Goal: Find specific fact: Find specific fact

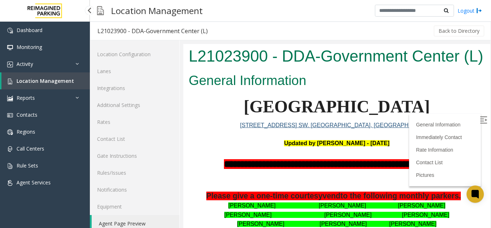
click at [52, 83] on span "Location Management" at bounding box center [46, 80] width 58 height 7
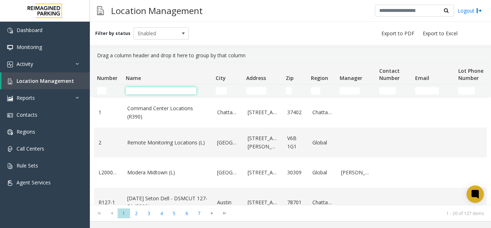
click at [138, 91] on input "Name Filter" at bounding box center [161, 90] width 71 height 7
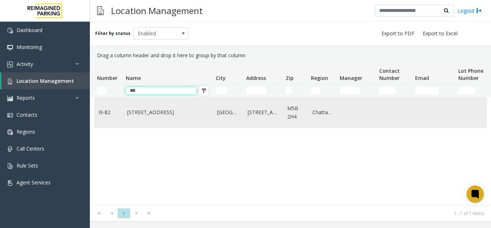
type input "***"
click at [135, 118] on td "777 Bay St. (I)" at bounding box center [168, 112] width 90 height 30
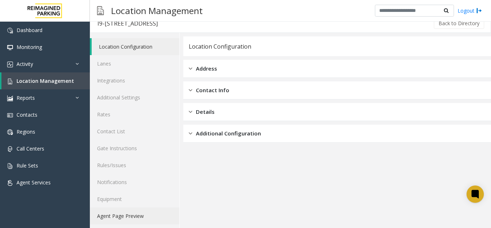
scroll to position [9, 0]
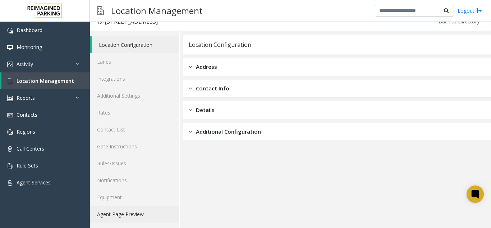
click at [122, 218] on link "Agent Page Preview" at bounding box center [135, 213] width 90 height 17
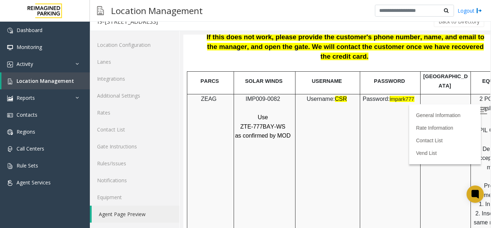
scroll to position [899, 0]
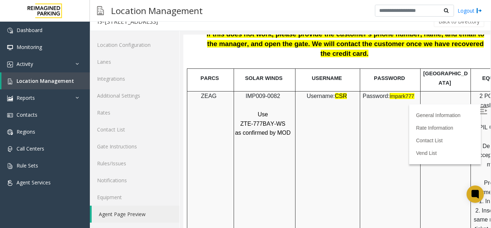
click at [480, 111] on img at bounding box center [483, 110] width 7 height 7
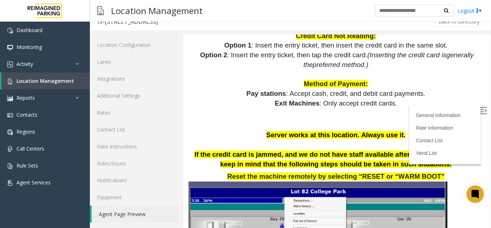
scroll to position [612, 0]
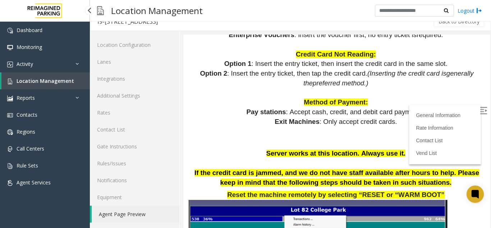
click at [23, 74] on link "Location Management" at bounding box center [45, 80] width 89 height 17
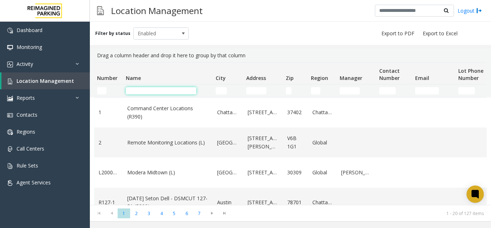
click at [146, 89] on input "Name Filter" at bounding box center [161, 90] width 71 height 7
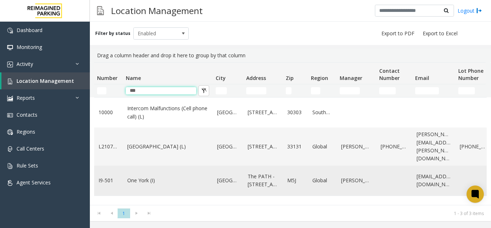
type input "***"
click at [146, 194] on td "One York (I)" at bounding box center [168, 180] width 90 height 30
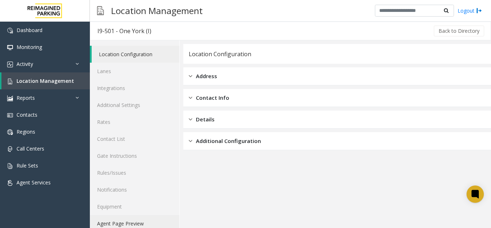
click at [133, 219] on link "Agent Page Preview" at bounding box center [135, 223] width 90 height 17
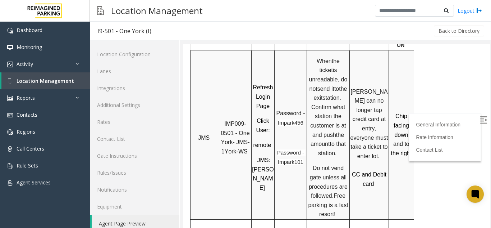
scroll to position [540, 0]
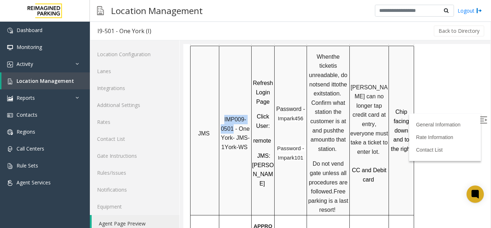
drag, startPoint x: 225, startPoint y: 95, endPoint x: 235, endPoint y: 103, distance: 12.6
click at [235, 115] on p "IMP009-0501 - One York- JMS-1York-WS" at bounding box center [235, 133] width 31 height 37
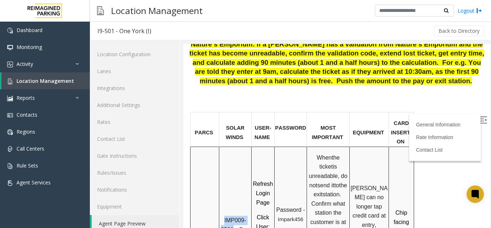
scroll to position [432, 0]
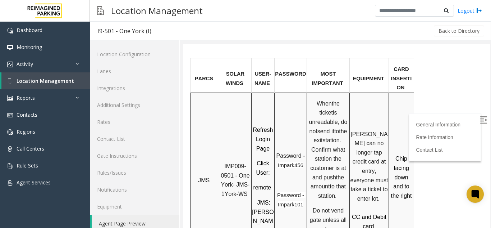
scroll to position [504, 0]
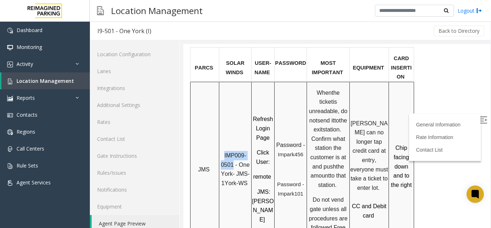
drag, startPoint x: 233, startPoint y: 138, endPoint x: 223, endPoint y: 132, distance: 11.8
click at [223, 151] on p "IMP009-0501 - One York- JMS-1York-WS" at bounding box center [235, 169] width 31 height 37
copy span "IMP009-0501"
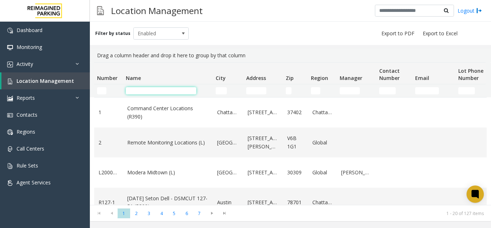
click at [136, 89] on input "Name Filter" at bounding box center [161, 90] width 71 height 7
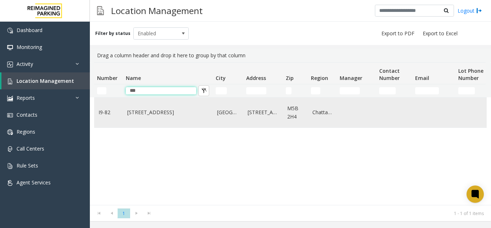
type input "***"
click at [213, 115] on td "Toronto" at bounding box center [228, 112] width 31 height 30
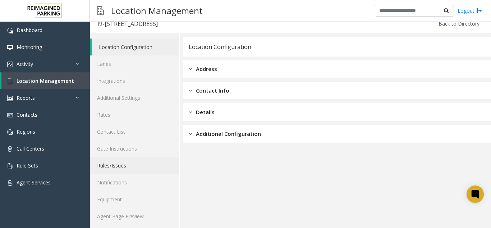
scroll to position [9, 0]
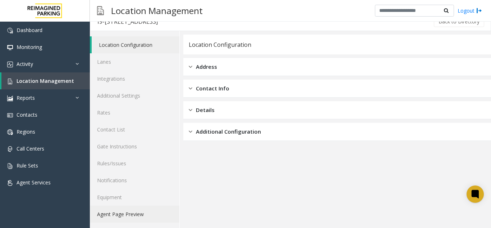
click at [135, 210] on link "Agent Page Preview" at bounding box center [135, 213] width 90 height 17
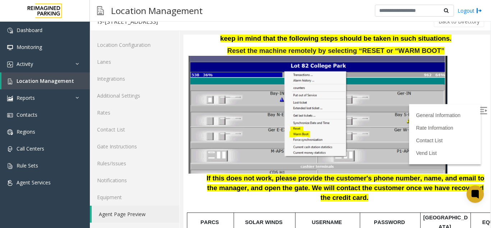
scroll to position [827, 0]
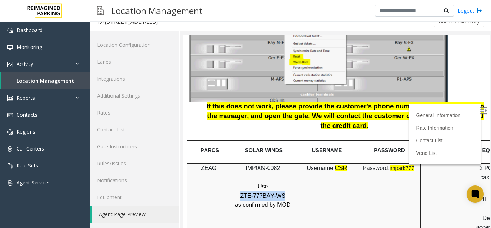
drag, startPoint x: 282, startPoint y: 177, endPoint x: 244, endPoint y: 181, distance: 38.7
click at [244, 191] on p "ZTE-777BAY-WS" at bounding box center [264, 195] width 58 height 9
drag, startPoint x: 284, startPoint y: 150, endPoint x: 227, endPoint y: 145, distance: 57.4
copy tr "IMP009-0082"
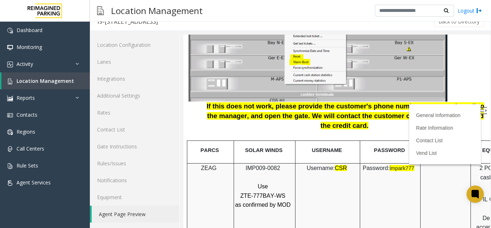
click at [480, 107] on img at bounding box center [483, 110] width 7 height 7
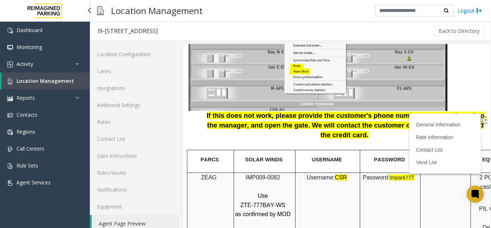
click at [55, 81] on span "Location Management" at bounding box center [46, 80] width 58 height 7
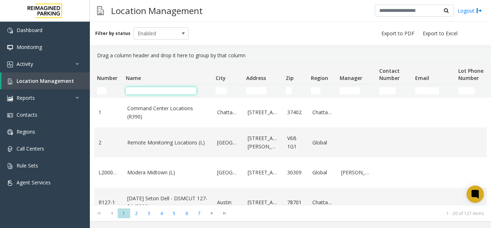
click at [142, 92] on input "Name Filter" at bounding box center [161, 90] width 71 height 7
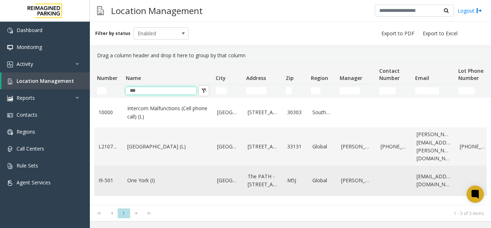
type input "***"
click at [145, 171] on td "One York (I)" at bounding box center [168, 180] width 90 height 30
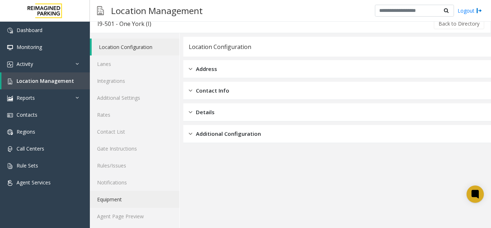
scroll to position [9, 0]
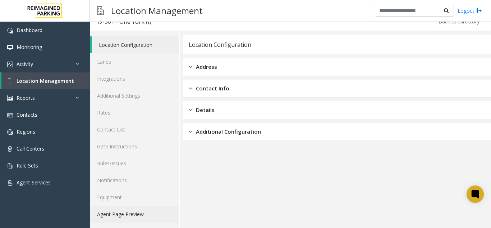
click at [129, 214] on link "Agent Page Preview" at bounding box center [135, 213] width 90 height 17
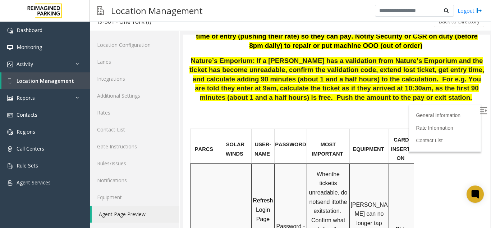
scroll to position [468, 0]
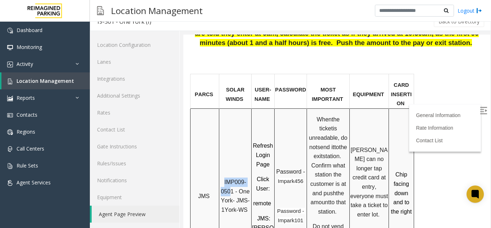
drag, startPoint x: 232, startPoint y: 166, endPoint x: 223, endPoint y: 160, distance: 10.3
click at [223, 177] on p "IMP009-0501 - One York- JMS-1York-WS" at bounding box center [235, 195] width 31 height 37
click at [233, 179] on span "IMP009-0501 - One York- JMS-1York-WS" at bounding box center [236, 196] width 31 height 34
drag, startPoint x: 233, startPoint y: 167, endPoint x: 226, endPoint y: 155, distance: 13.1
click at [226, 179] on span "IMP009-0501 - One York- JMS-1York-WS" at bounding box center [236, 196] width 31 height 34
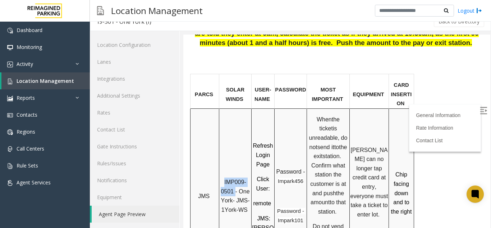
copy span "IMP009-0501"
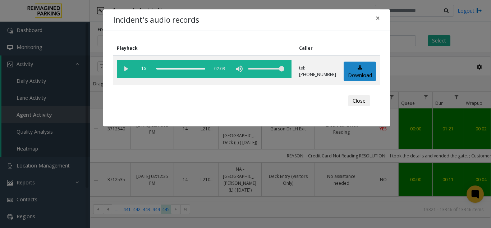
scroll to position [144, 82]
